Goal: Transaction & Acquisition: Purchase product/service

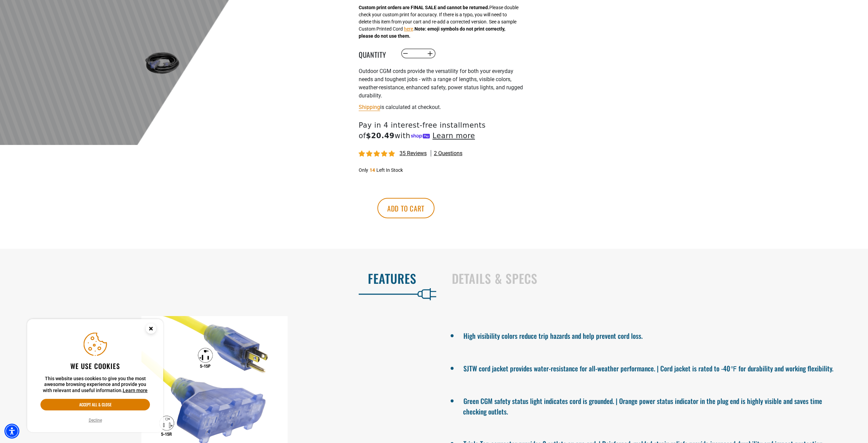
scroll to position [238, 0]
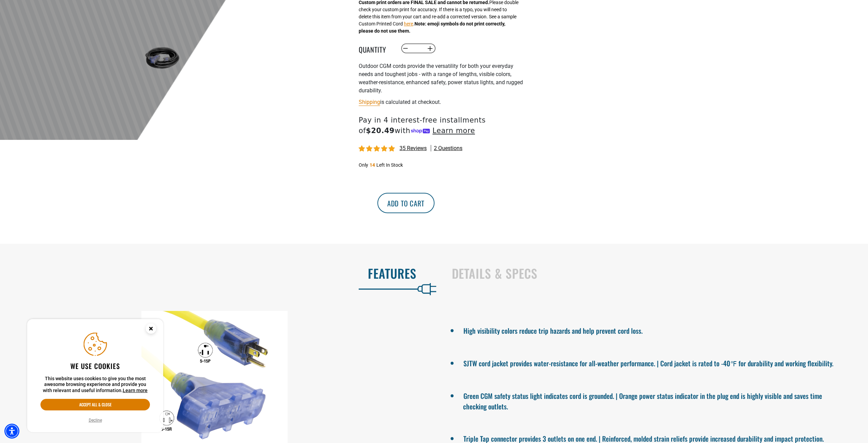
click at [434, 207] on button "Add to cart" at bounding box center [405, 203] width 57 height 20
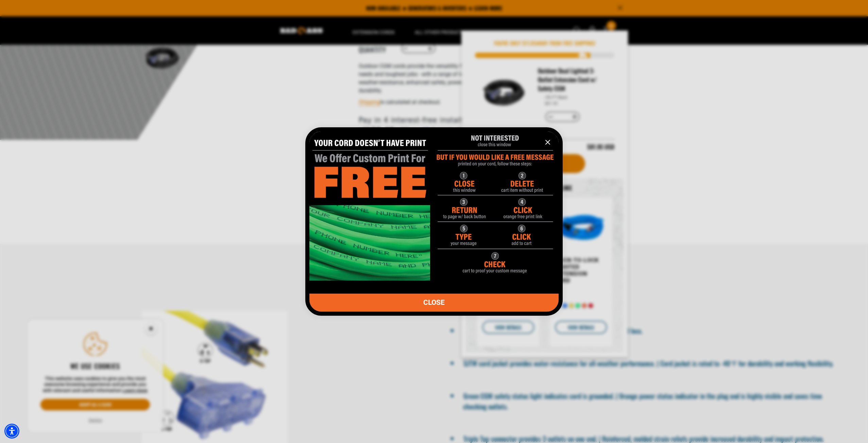
click at [548, 140] on icon "information" at bounding box center [547, 142] width 8 height 8
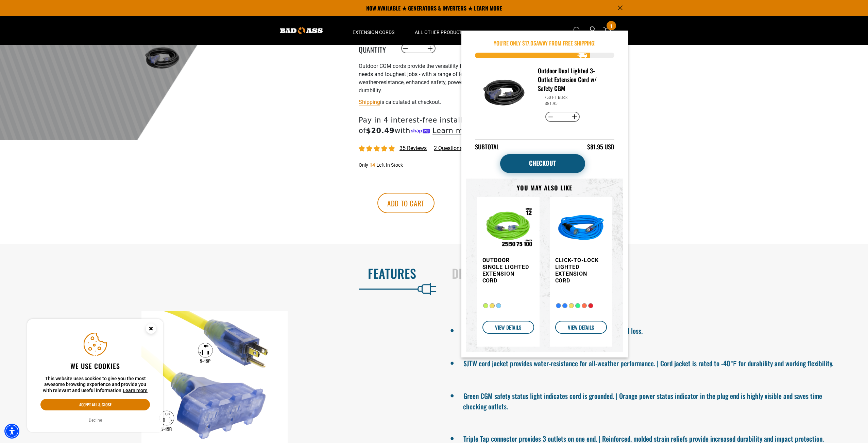
click at [535, 167] on link "Checkout" at bounding box center [542, 163] width 85 height 19
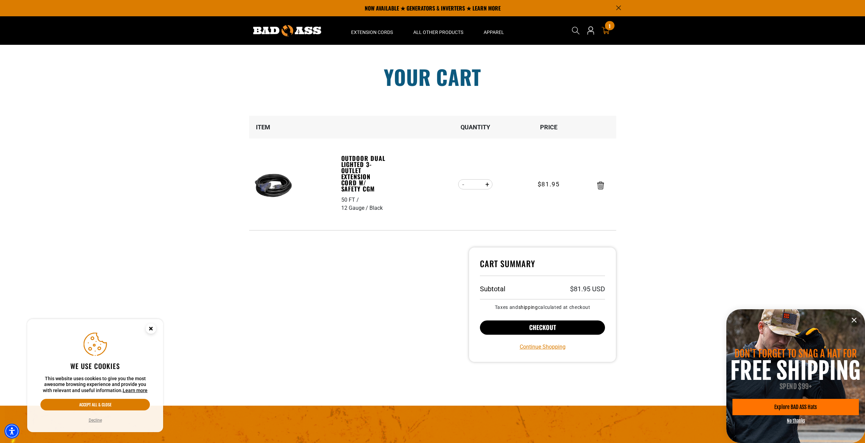
click at [541, 329] on button "Checkout" at bounding box center [542, 328] width 125 height 14
